Goal: Communication & Community: Share content

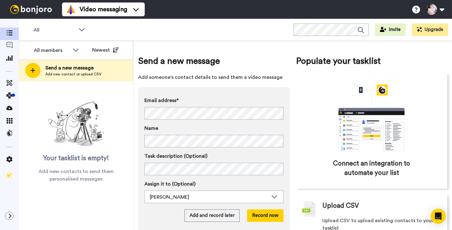
scroll to position [14, 0]
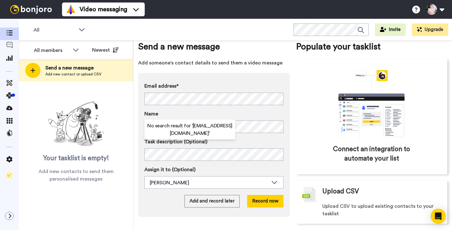
click at [260, 120] on div "Name" at bounding box center [213, 121] width 139 height 23
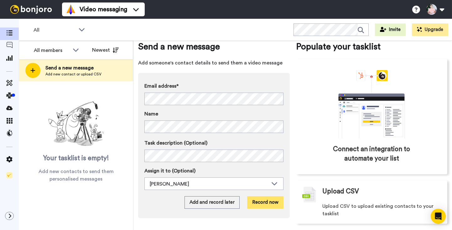
click at [270, 203] on button "Record now" at bounding box center [265, 203] width 36 height 13
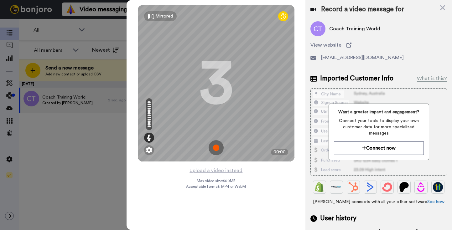
click at [214, 146] on img at bounding box center [216, 147] width 15 height 15
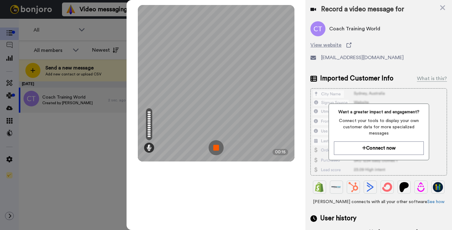
click at [215, 151] on img at bounding box center [216, 147] width 15 height 15
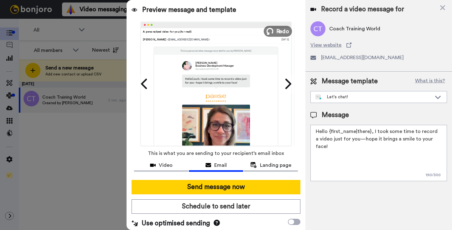
click at [280, 31] on span "Redo" at bounding box center [282, 31] width 13 height 8
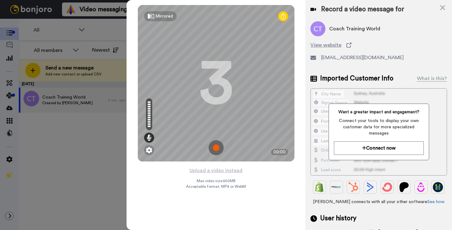
click at [214, 147] on img at bounding box center [216, 147] width 15 height 15
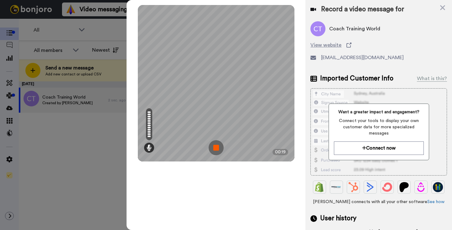
click at [214, 144] on img at bounding box center [216, 147] width 15 height 15
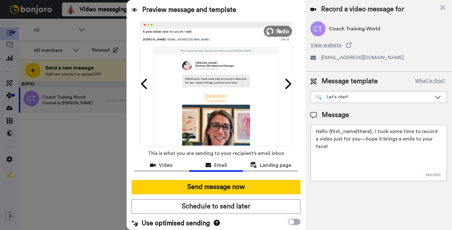
click at [279, 29] on span "Redo" at bounding box center [282, 31] width 13 height 8
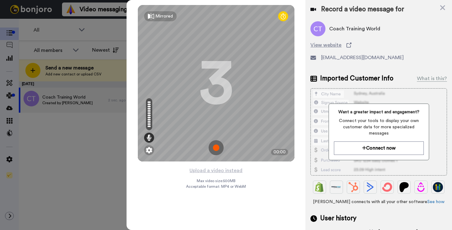
click at [214, 145] on img at bounding box center [216, 147] width 15 height 15
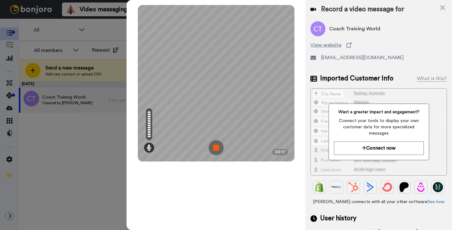
click at [220, 147] on img at bounding box center [216, 147] width 15 height 15
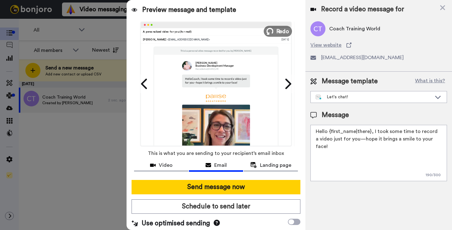
click at [279, 31] on span "Redo" at bounding box center [282, 31] width 13 height 8
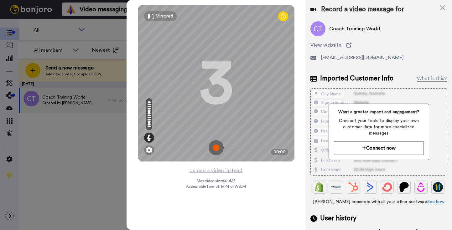
click at [216, 149] on img at bounding box center [216, 147] width 15 height 15
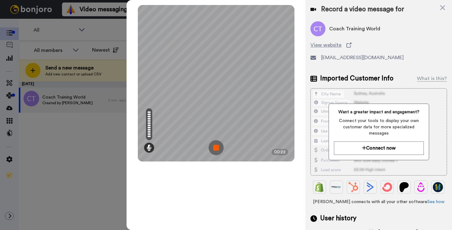
click at [213, 145] on img at bounding box center [216, 147] width 15 height 15
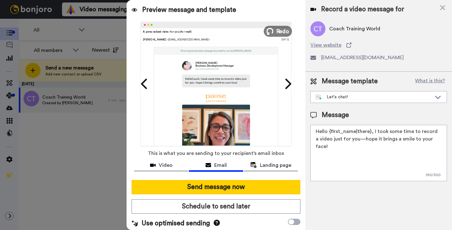
click at [275, 34] on button "Redo" at bounding box center [278, 31] width 28 height 11
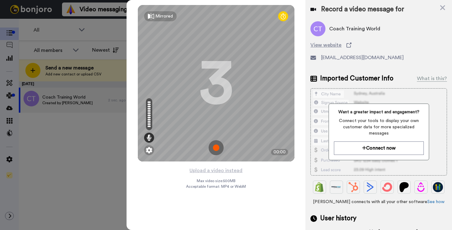
click at [218, 151] on img at bounding box center [216, 147] width 15 height 15
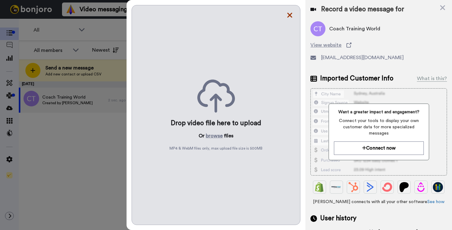
click at [290, 14] on icon at bounding box center [290, 15] width 6 height 8
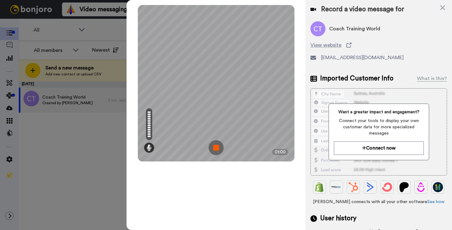
click at [213, 146] on img at bounding box center [216, 147] width 15 height 15
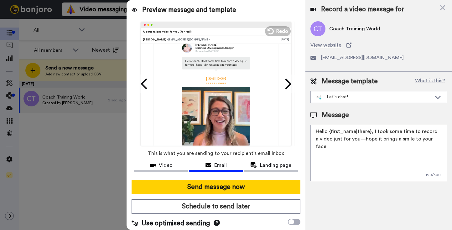
scroll to position [28, 0]
click at [270, 32] on icon at bounding box center [269, 31] width 7 height 7
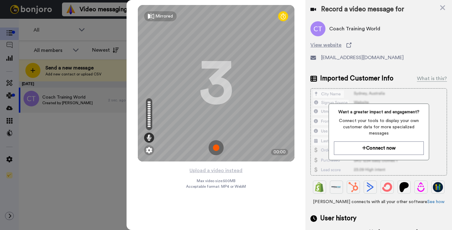
click at [214, 149] on img at bounding box center [216, 147] width 15 height 15
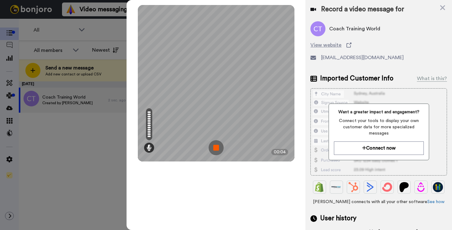
click at [215, 147] on img at bounding box center [216, 147] width 15 height 15
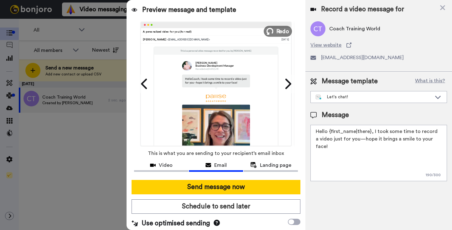
click at [278, 32] on span "Redo" at bounding box center [282, 31] width 13 height 8
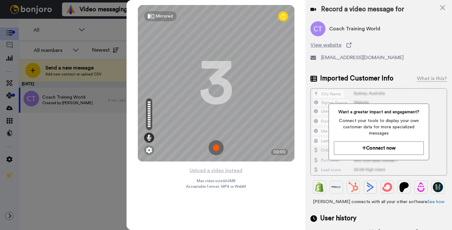
click at [217, 149] on img at bounding box center [216, 147] width 15 height 15
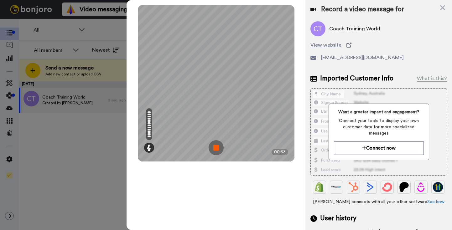
click at [217, 150] on img at bounding box center [216, 147] width 15 height 15
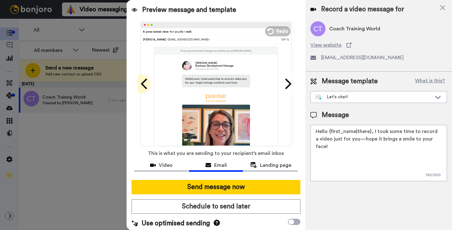
click at [146, 86] on icon at bounding box center [145, 84] width 10 height 12
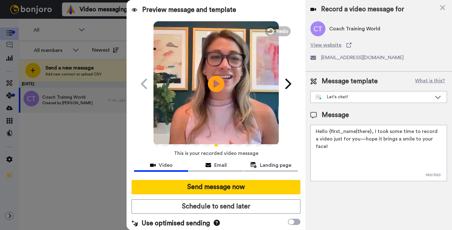
click at [219, 79] on icon at bounding box center [216, 84] width 17 height 17
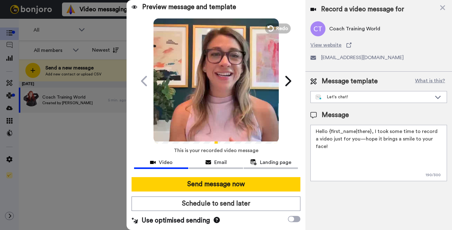
click at [338, 139] on textarea "Hello {first_name|there}, I took some time to record a video just for you—hope …" at bounding box center [379, 153] width 137 height 56
paste textarea "i there! Leanne from Pause Breathwork and I absolutely love what you're up to a…"
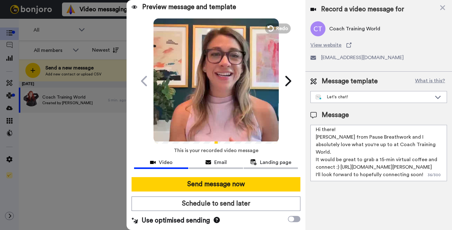
scroll to position [0, 0]
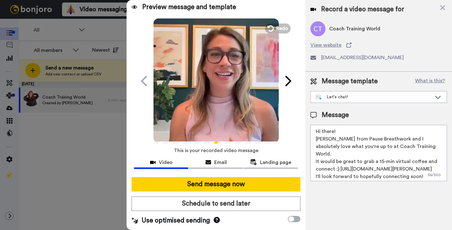
click at [354, 134] on textarea "Hi there! Leanne from Pause Breathwork and I absolutely love what you're up to …" at bounding box center [379, 153] width 137 height 56
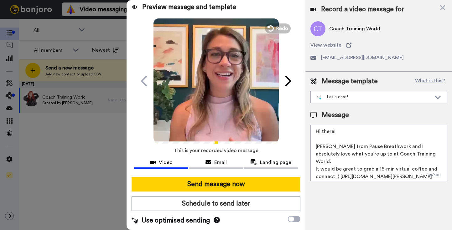
click at [419, 154] on textarea "Hi there! Leanne from Pause Breathwork and I absolutely love what you're up to …" at bounding box center [379, 153] width 137 height 56
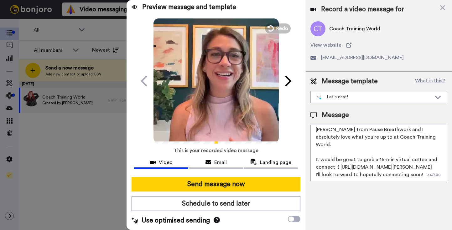
click at [416, 159] on textarea "Hi there! Leanne from Pause Breathwork and I absolutely love what you're up to …" at bounding box center [379, 153] width 137 height 56
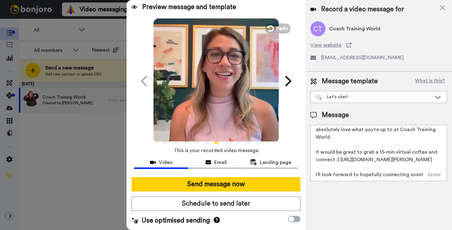
scroll to position [32, 0]
click at [422, 170] on textarea "Hi there! Leanne from Pause Breathwork and I absolutely love what you're up to …" at bounding box center [379, 153] width 137 height 56
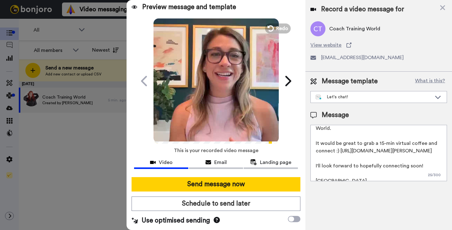
scroll to position [47, 0]
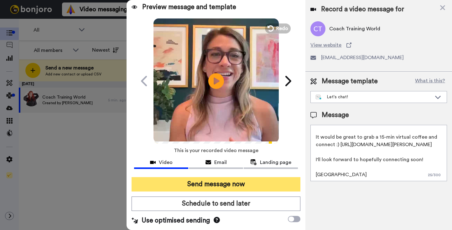
type textarea "Hi there! Leanne from Pause Breathwork and I absolutely love what you're up to …"
click at [224, 186] on button "Send message now" at bounding box center [216, 184] width 169 height 14
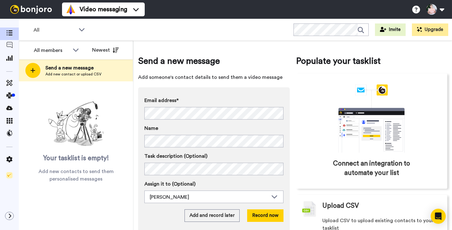
click at [208, 95] on div "Email address* No search result for ‘ info@integralcoachingcanada.com ’ Name Ta…" at bounding box center [214, 159] width 152 height 144
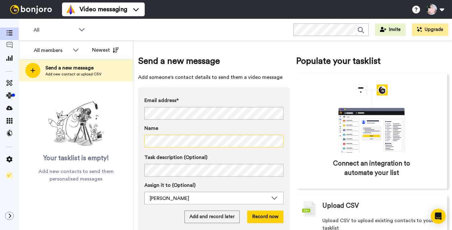
scroll to position [19, 0]
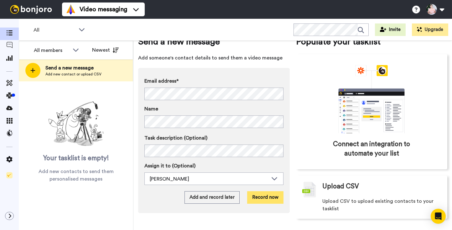
click at [270, 198] on button "Record now" at bounding box center [265, 198] width 36 height 13
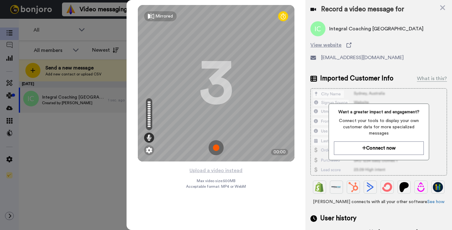
click at [219, 147] on img at bounding box center [216, 147] width 15 height 15
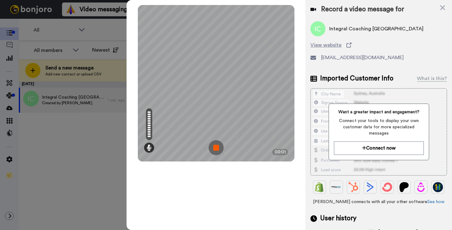
click at [219, 147] on img at bounding box center [216, 147] width 15 height 15
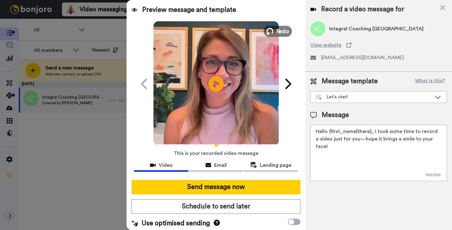
click at [273, 31] on icon at bounding box center [269, 31] width 7 height 7
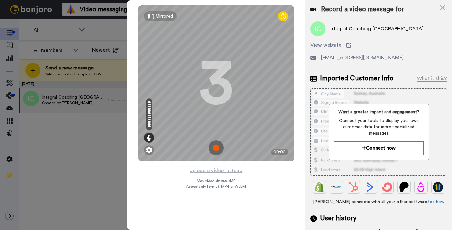
click at [215, 150] on img at bounding box center [216, 147] width 15 height 15
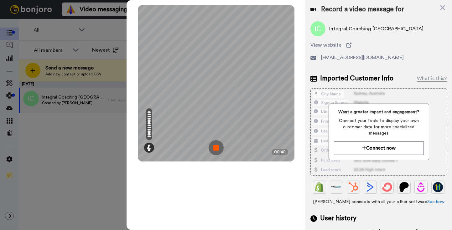
click at [213, 150] on img at bounding box center [216, 147] width 15 height 15
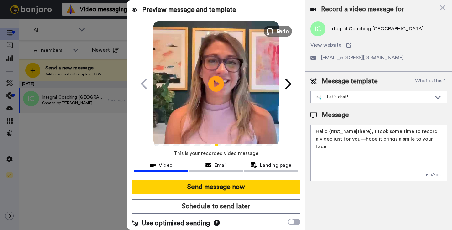
click at [274, 29] on button "Redo" at bounding box center [278, 31] width 28 height 11
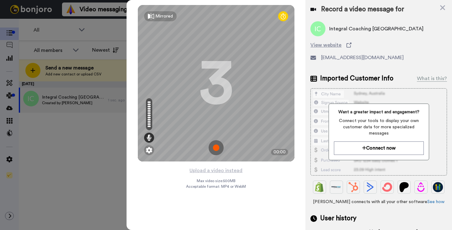
click at [216, 147] on img at bounding box center [216, 147] width 15 height 15
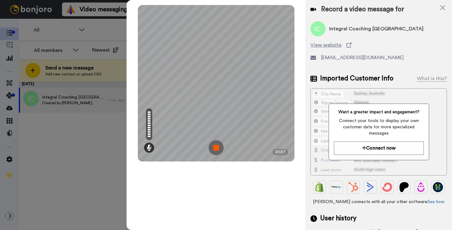
click at [216, 147] on img at bounding box center [216, 147] width 15 height 15
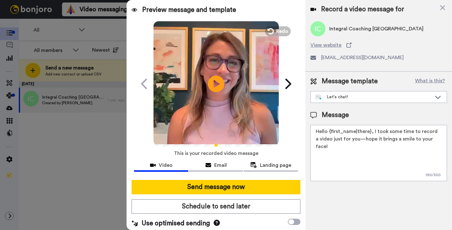
click at [216, 82] on icon "Play/Pause" at bounding box center [216, 84] width 17 height 30
click at [276, 31] on button "Redo" at bounding box center [278, 31] width 28 height 11
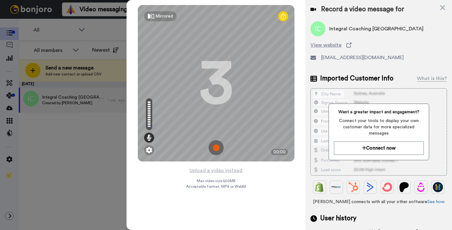
click at [216, 149] on img at bounding box center [216, 147] width 15 height 15
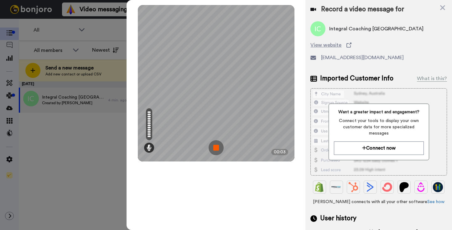
click at [218, 147] on img at bounding box center [216, 147] width 15 height 15
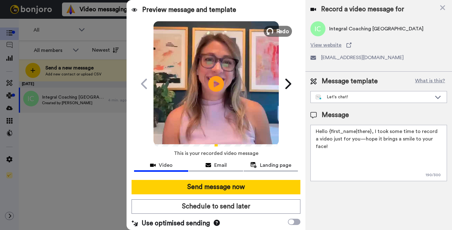
click at [281, 29] on span "Redo" at bounding box center [282, 31] width 13 height 8
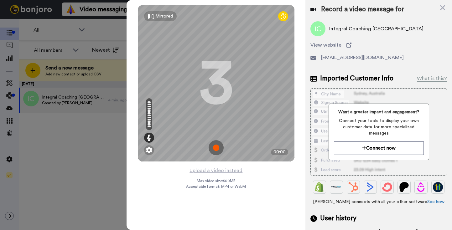
click at [218, 146] on img at bounding box center [216, 147] width 15 height 15
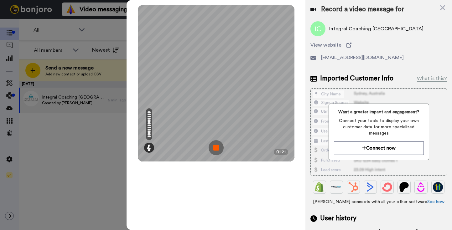
click at [215, 148] on img at bounding box center [216, 147] width 15 height 15
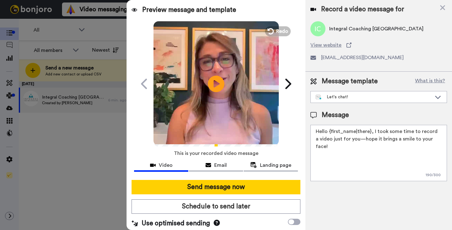
click at [217, 82] on icon "Play/Pause" at bounding box center [216, 84] width 17 height 30
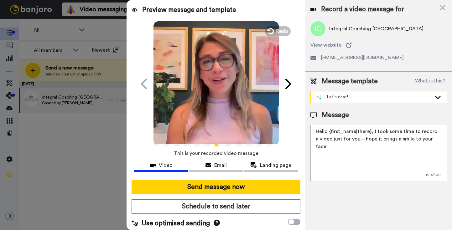
click at [336, 96] on div "Let's chat!" at bounding box center [374, 97] width 116 height 6
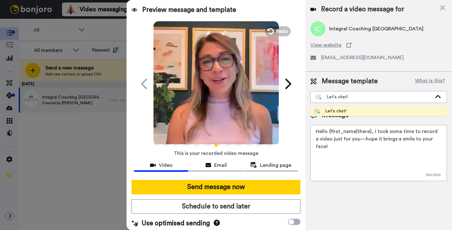
scroll to position [3, 0]
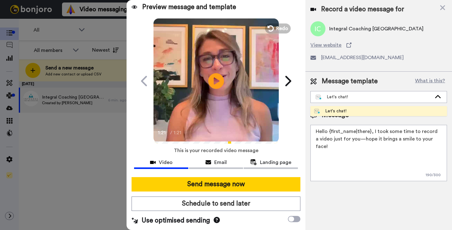
click at [331, 140] on textarea "Hello {first_name|there}, I took some time to record a video just for you—hope …" at bounding box center [379, 153] width 137 height 56
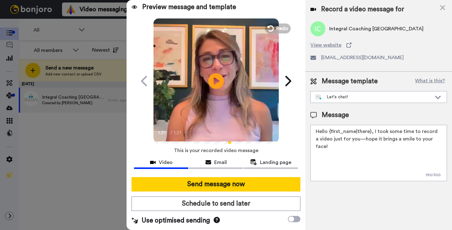
click at [331, 140] on textarea "Hello {first_name|there}, I took some time to record a video just for you—hope …" at bounding box center [379, 153] width 137 height 56
paste textarea "i there! Leanne from Pause Breathwork and I absolutely love what you're up to a…"
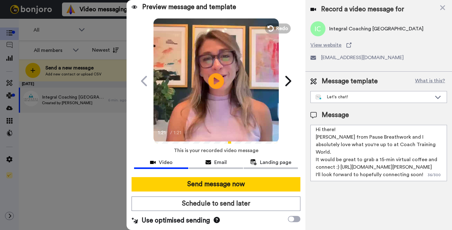
scroll to position [0, 0]
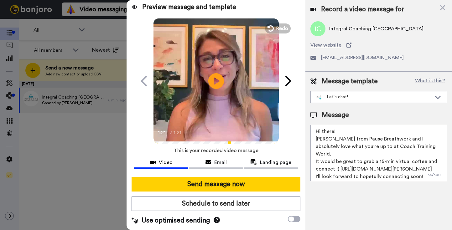
click at [342, 134] on textarea "Hi there! Leanne from Pause Breathwork and I absolutely love what you're up to …" at bounding box center [379, 153] width 137 height 56
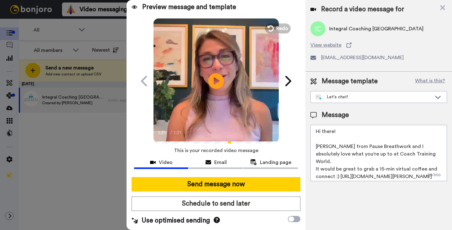
click at [423, 155] on textarea "Hi there! Leanne from Pause Breathwork and I absolutely love what you're up to …" at bounding box center [379, 153] width 137 height 56
drag, startPoint x: 417, startPoint y: 155, endPoint x: 363, endPoint y: 155, distance: 54.2
click at [363, 155] on textarea "Hi there! Leanne from Pause Breathwork and I absolutely love what you're up to …" at bounding box center [379, 153] width 137 height 56
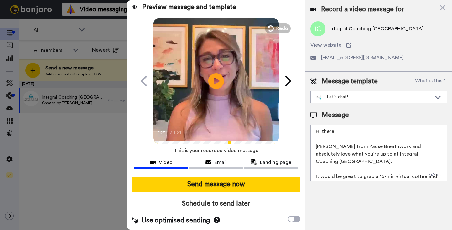
scroll to position [24, 0]
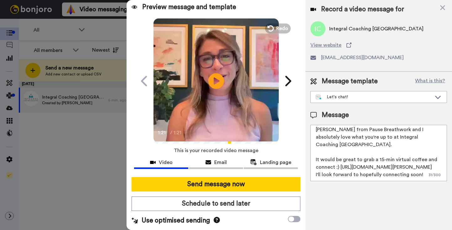
click at [363, 162] on textarea "Hi there! Leanne from Pause Breathwork and I absolutely love what you're up to …" at bounding box center [379, 153] width 137 height 56
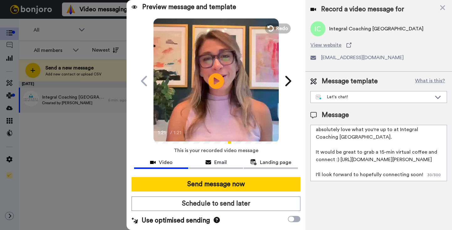
click at [424, 174] on textarea "Hi there! Leanne from Pause Breathwork and I absolutely love what you're up to …" at bounding box center [379, 153] width 137 height 56
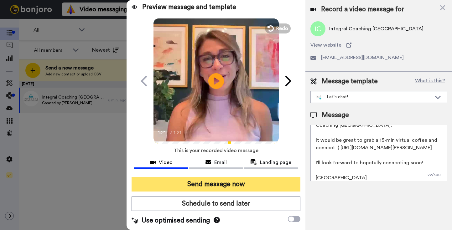
type textarea "Hi there! Leanne from Pause Breathwork and I absolutely love what you're up to …"
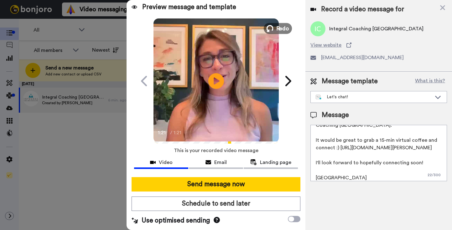
drag, startPoint x: 216, startPoint y: 184, endPoint x: 285, endPoint y: 29, distance: 169.5
click at [285, 29] on div "Preview message and template Play/Pause 1:21 / 1:21 A personalized video for yo…" at bounding box center [216, 115] width 179 height 230
click at [284, 80] on icon at bounding box center [288, 81] width 10 height 12
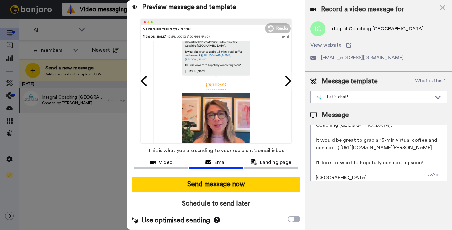
scroll to position [153, 0]
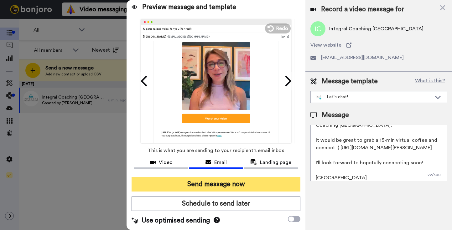
click at [211, 182] on button "Send message now" at bounding box center [216, 184] width 169 height 14
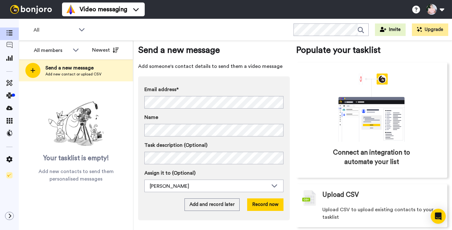
scroll to position [19, 0]
